Goal: Information Seeking & Learning: Learn about a topic

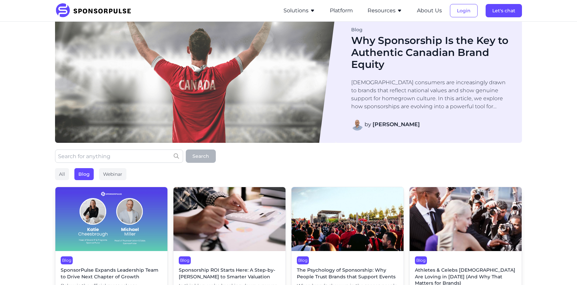
scroll to position [13, 0]
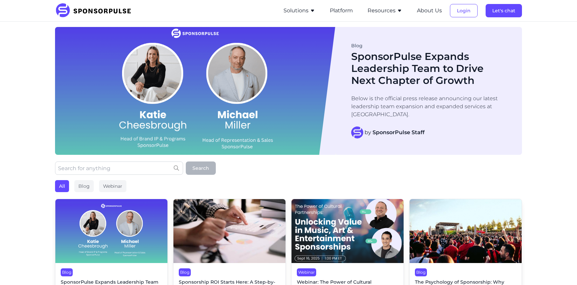
click at [82, 11] on img at bounding box center [95, 10] width 81 height 15
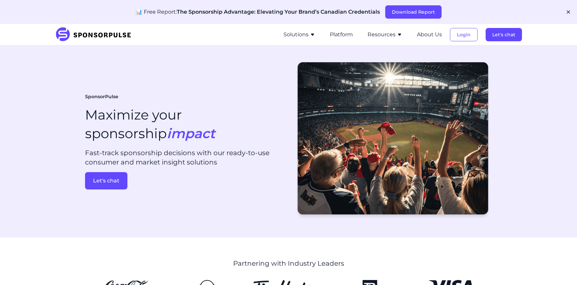
click at [383, 34] on button "Resources" at bounding box center [384, 35] width 35 height 8
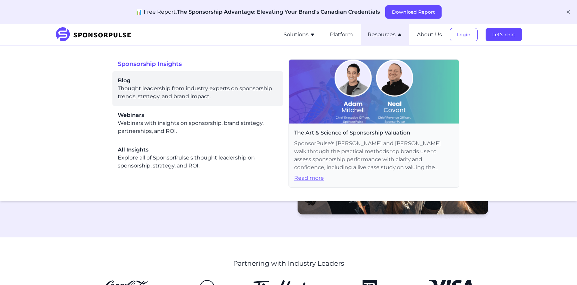
click at [149, 92] on div "Blog Thought leadership from industry experts on sponsorship trends, strategy, …" at bounding box center [198, 89] width 160 height 24
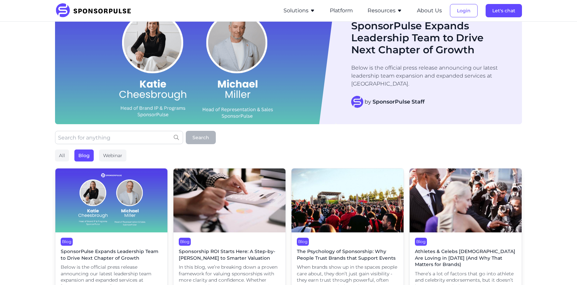
scroll to position [56, 0]
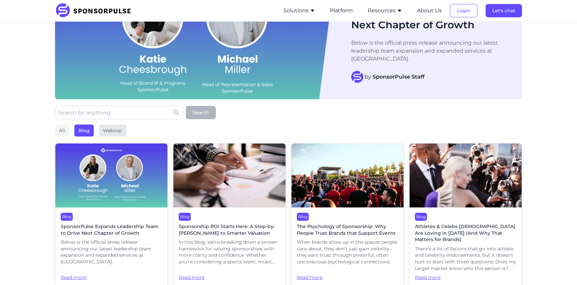
click at [110, 128] on div "Webinar" at bounding box center [112, 131] width 27 height 12
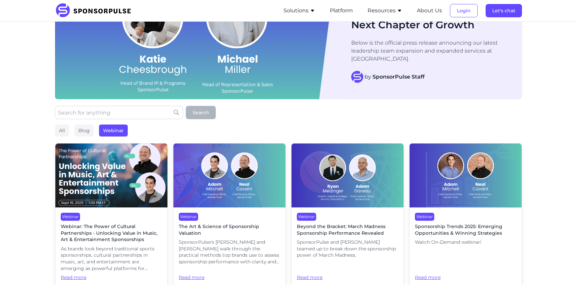
click at [100, 162] on img at bounding box center [111, 176] width 112 height 64
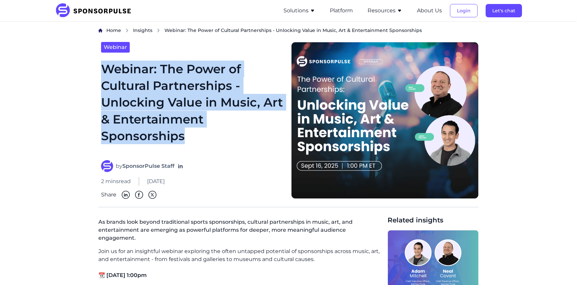
drag, startPoint x: 187, startPoint y: 139, endPoint x: 106, endPoint y: 71, distance: 105.6
click at [106, 72] on h1 "Webinar: The Power of Cultural Partnerships - Unlocking Value in Music, Art & E…" at bounding box center [192, 107] width 182 height 92
copy h1 "Webinar: The Power of Cultural Partnerships - Unlocking Value in Music, Art & E…"
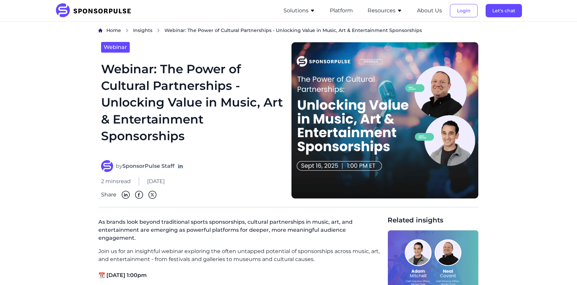
click at [182, 127] on h1 "Webinar: The Power of Cultural Partnerships - Unlocking Value in Music, Art & E…" at bounding box center [192, 107] width 182 height 92
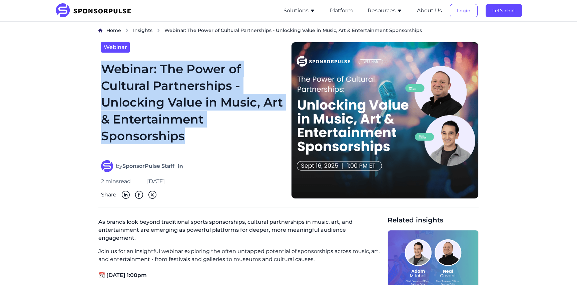
drag, startPoint x: 184, startPoint y: 133, endPoint x: 105, endPoint y: 63, distance: 106.0
click at [105, 62] on h1 "Webinar: The Power of Cultural Partnerships - Unlocking Value in Music, Art & E…" at bounding box center [192, 107] width 182 height 92
copy h1 "Webinar: The Power of Cultural Partnerships - Unlocking Value in Music, Art & E…"
